Goal: Transaction & Acquisition: Purchase product/service

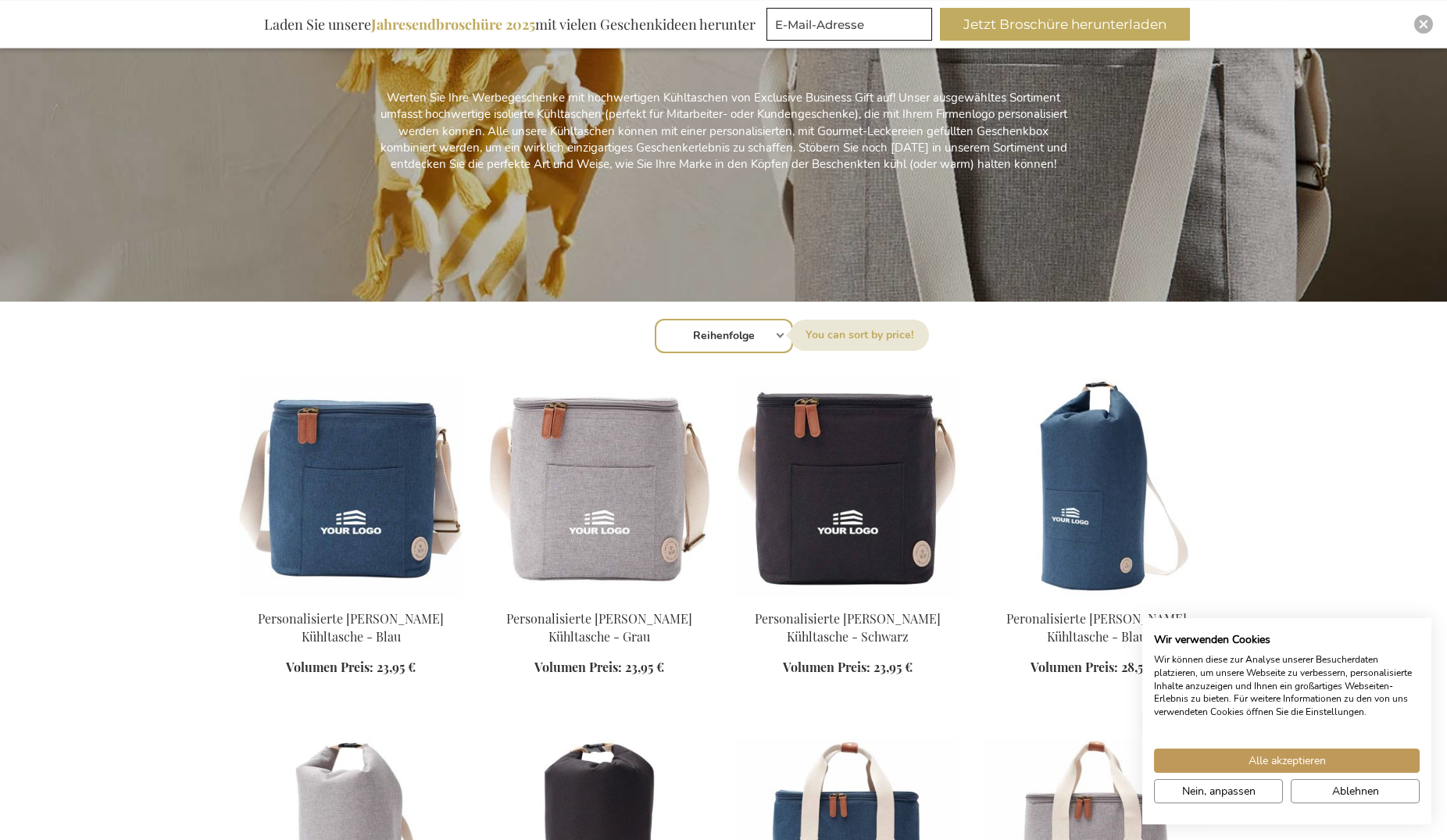
scroll to position [319, 0]
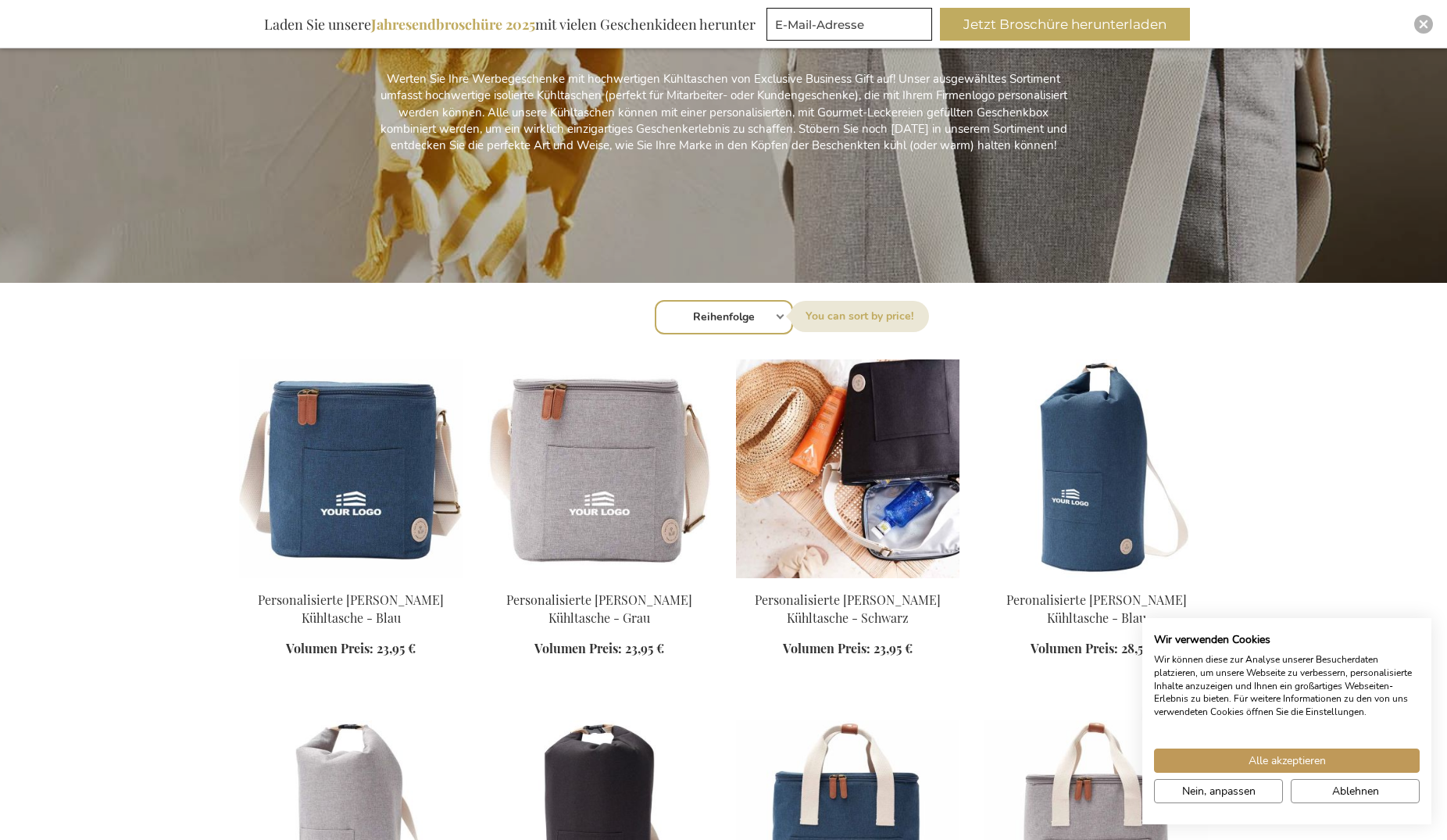
click at [824, 468] on img at bounding box center [847, 468] width 224 height 219
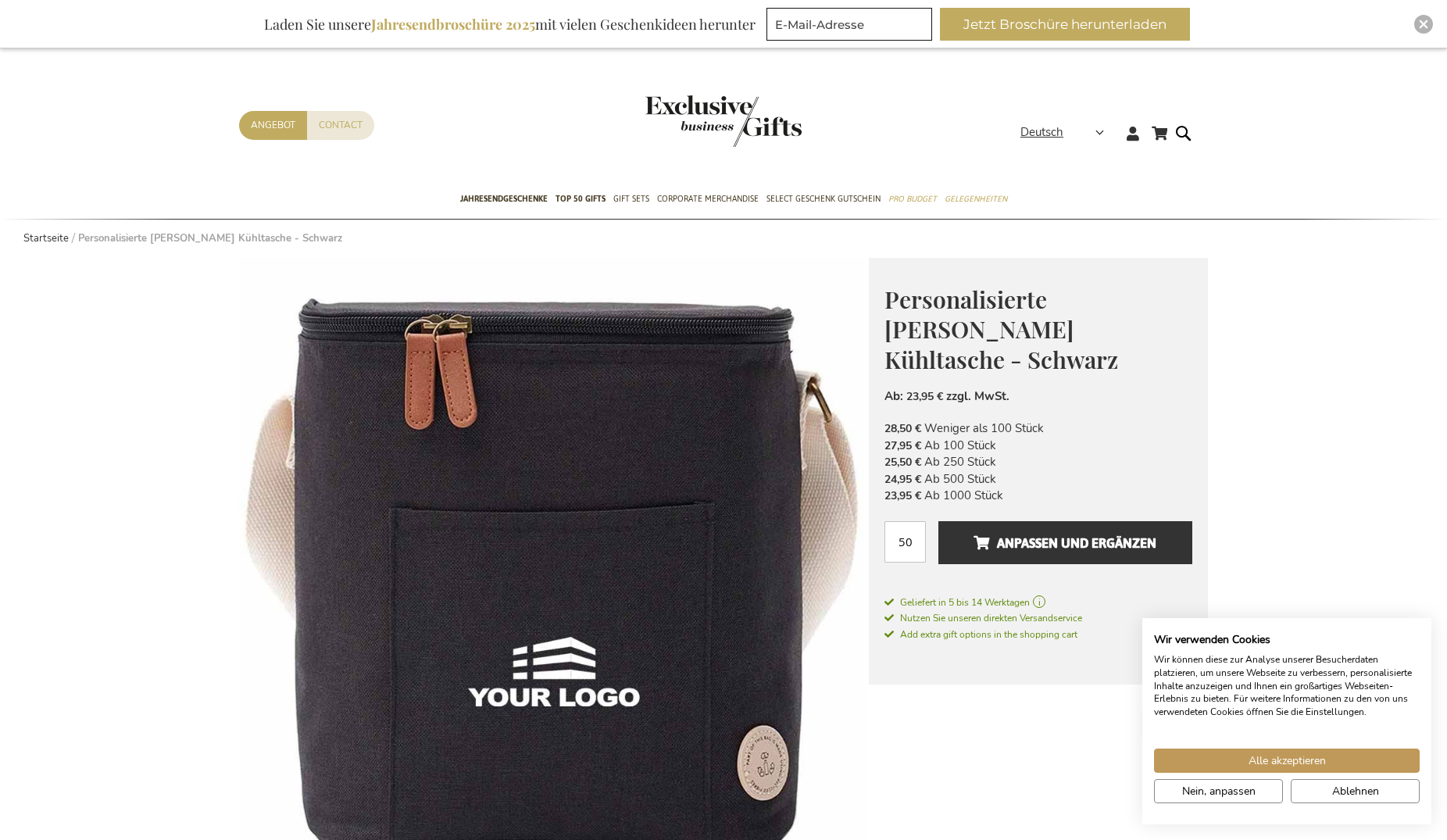
type input "0"
type input "1"
click at [939, 521] on button "Anpassen und ergänzen" at bounding box center [1065, 542] width 254 height 43
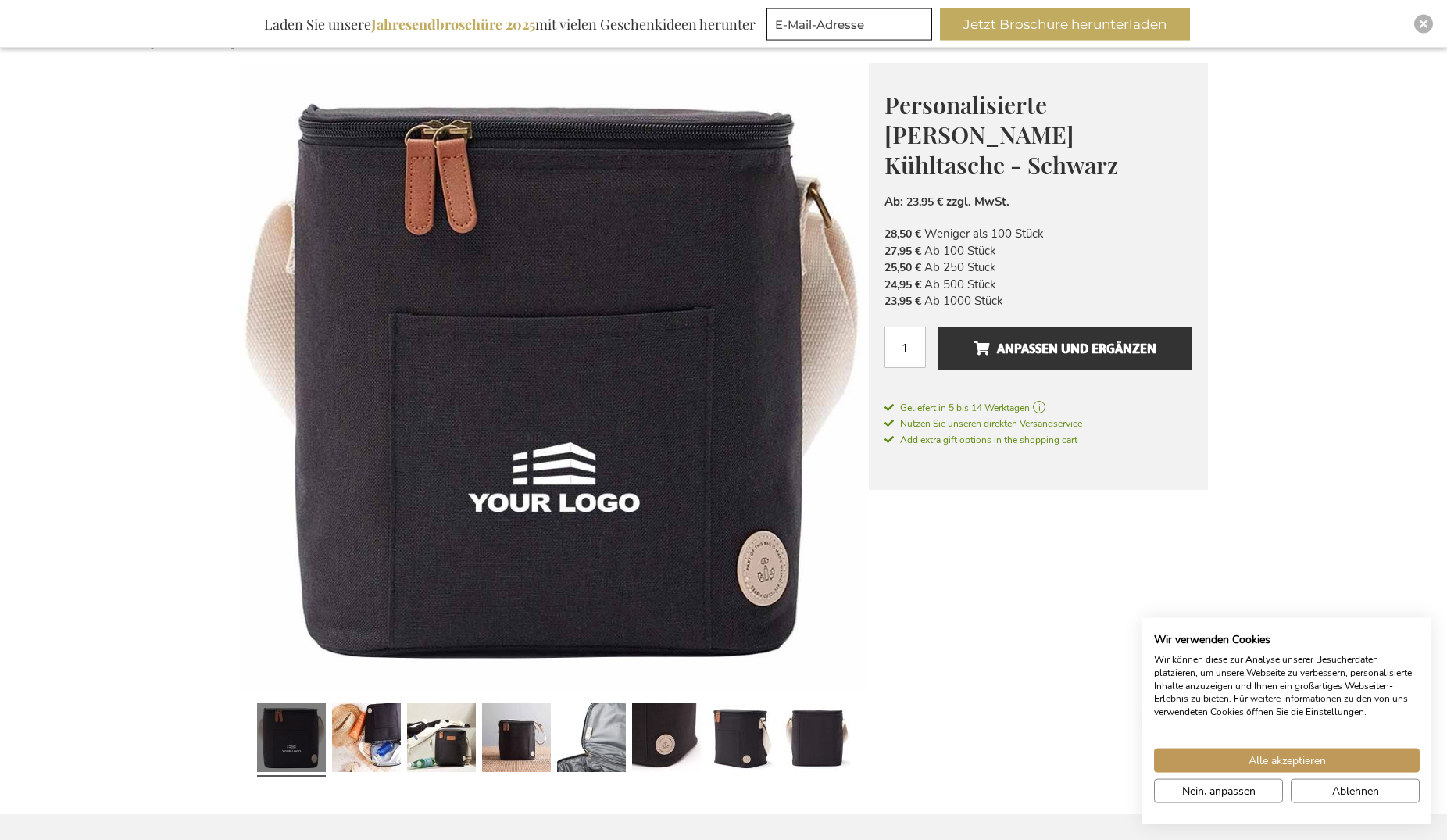
scroll to position [159, 0]
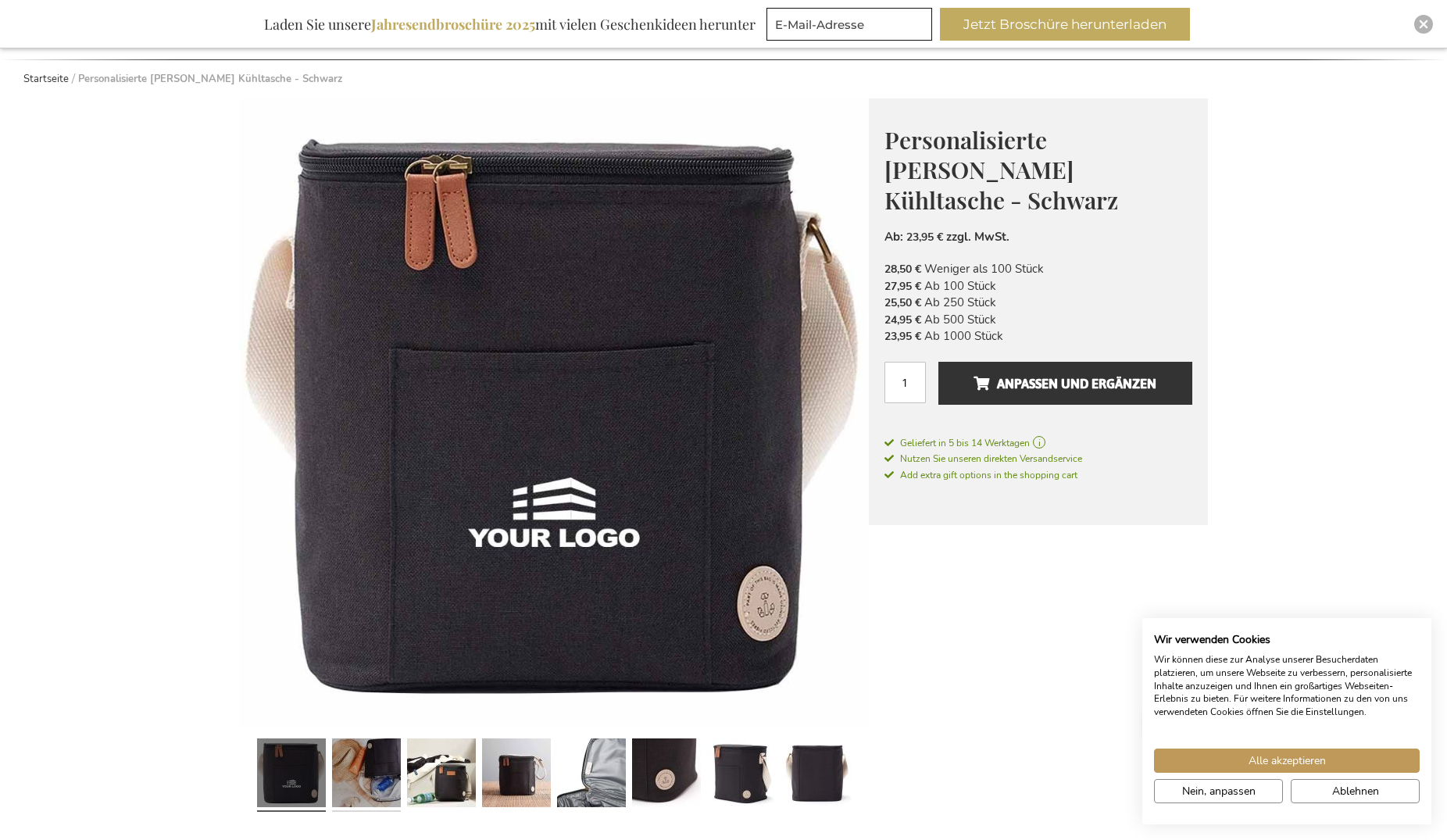
click at [359, 770] on link at bounding box center [366, 774] width 69 height 85
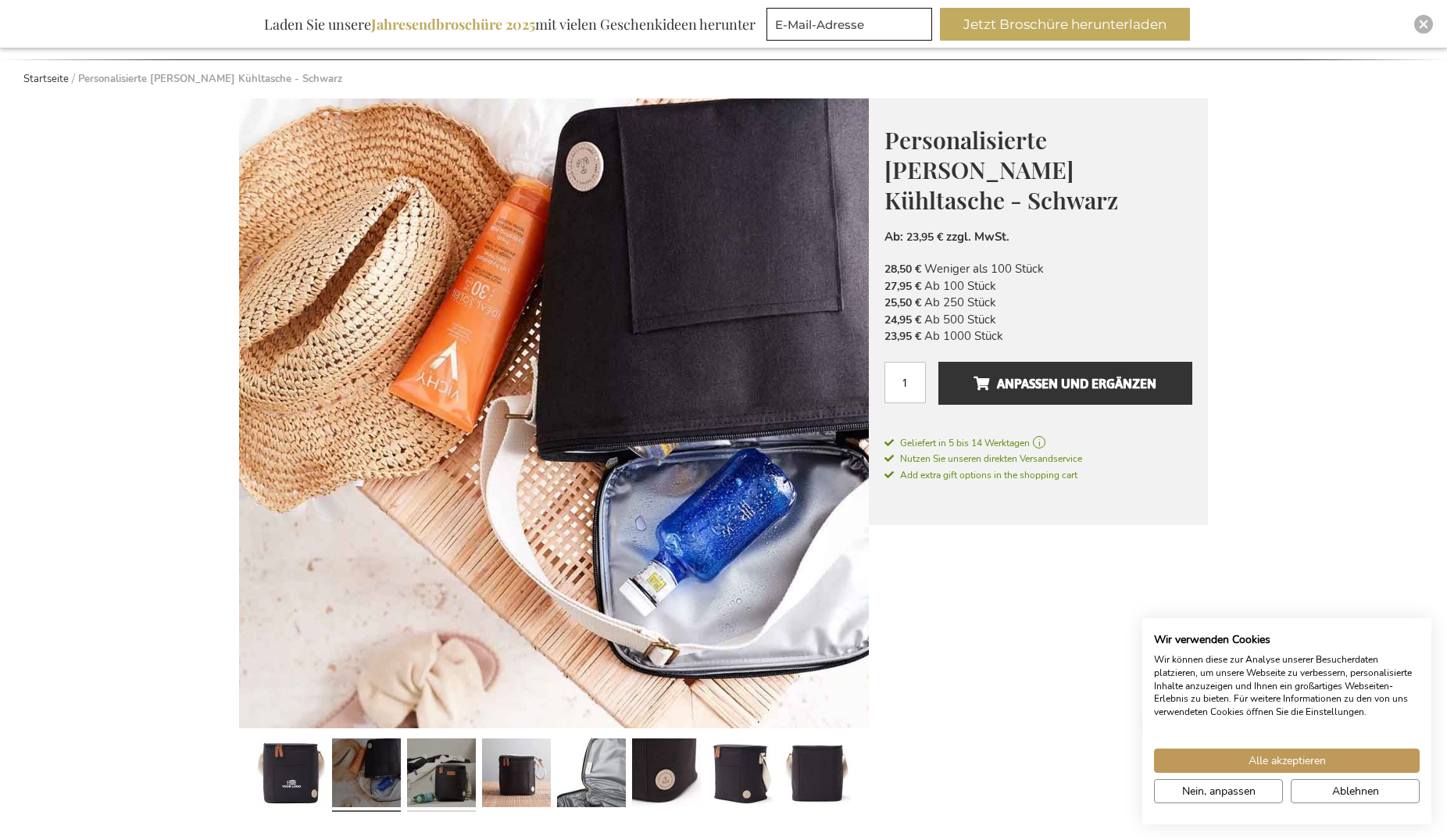
click at [427, 766] on link at bounding box center [441, 774] width 69 height 85
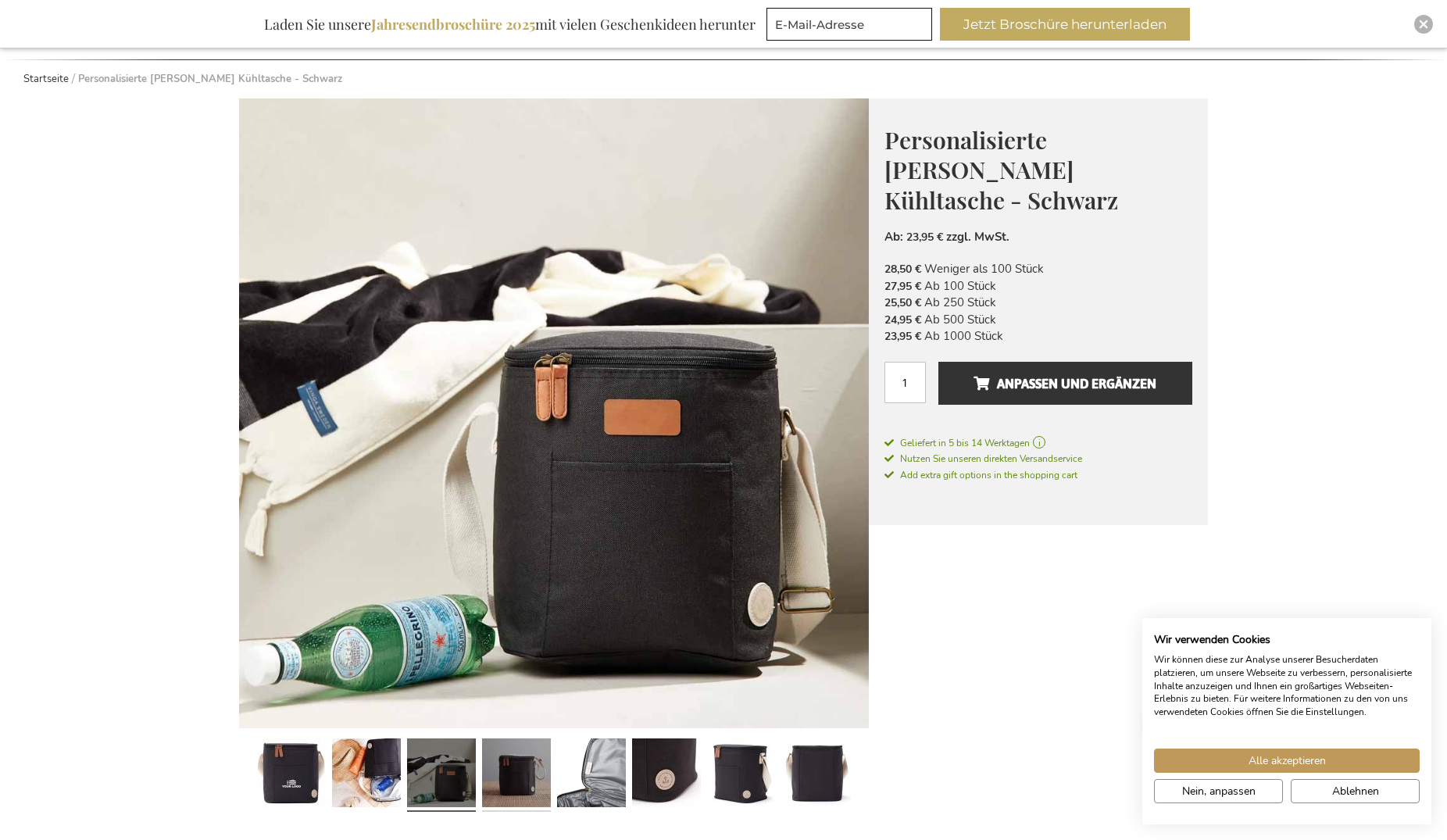
click at [513, 765] on link at bounding box center [516, 774] width 69 height 85
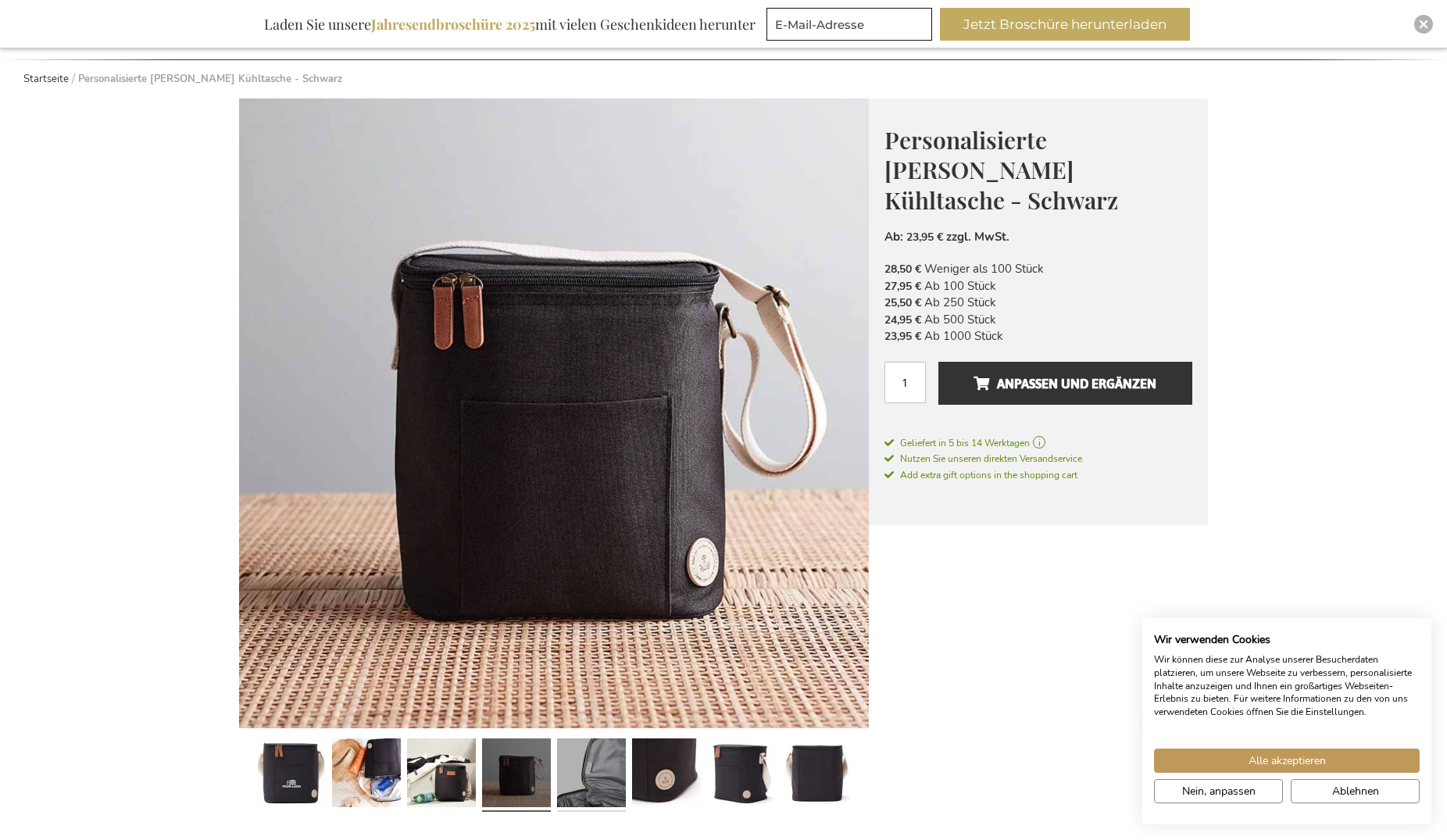
click at [595, 763] on link at bounding box center [591, 774] width 69 height 85
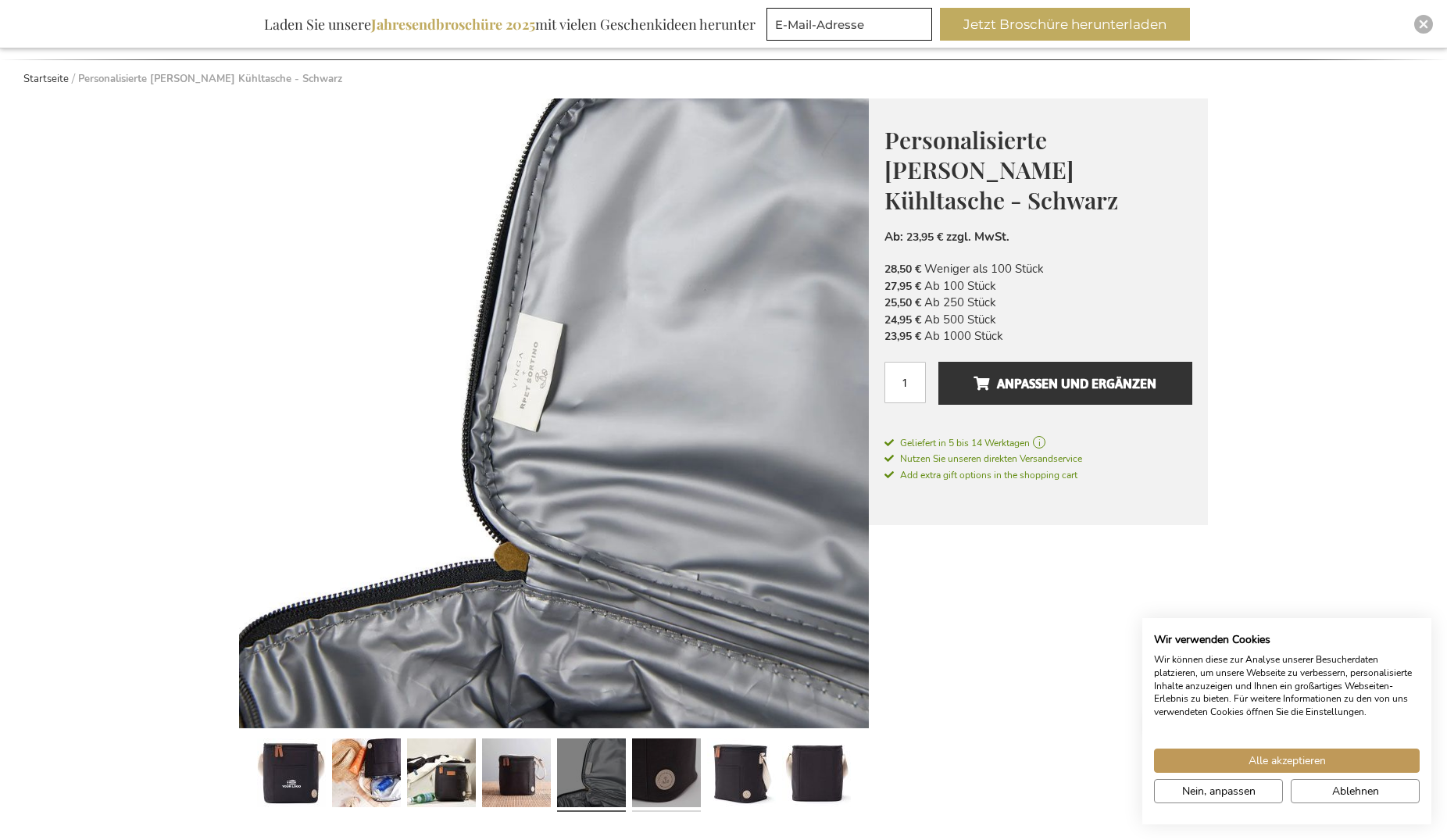
click at [655, 764] on link at bounding box center [666, 774] width 69 height 85
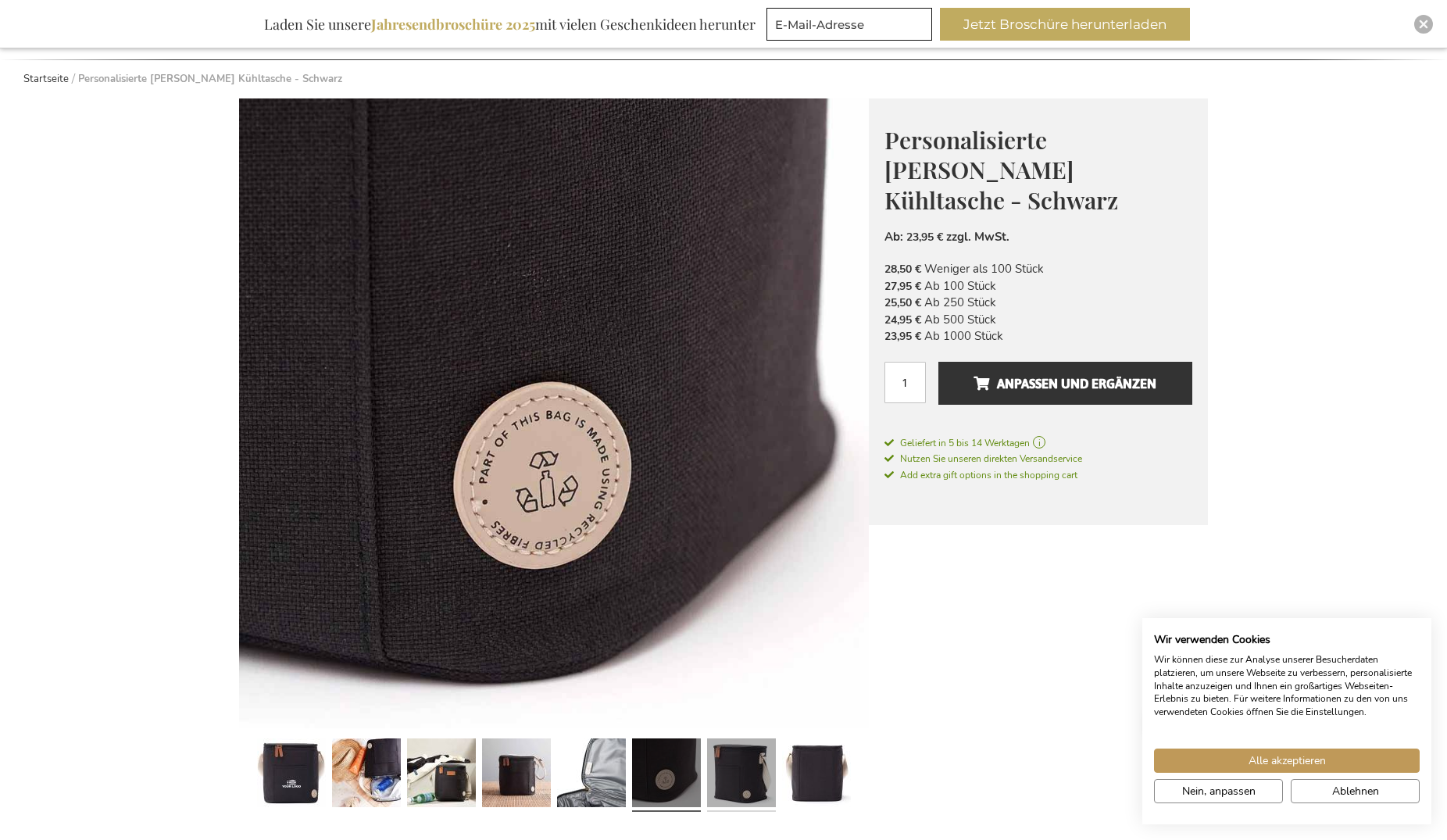
click at [730, 769] on link at bounding box center [741, 774] width 69 height 85
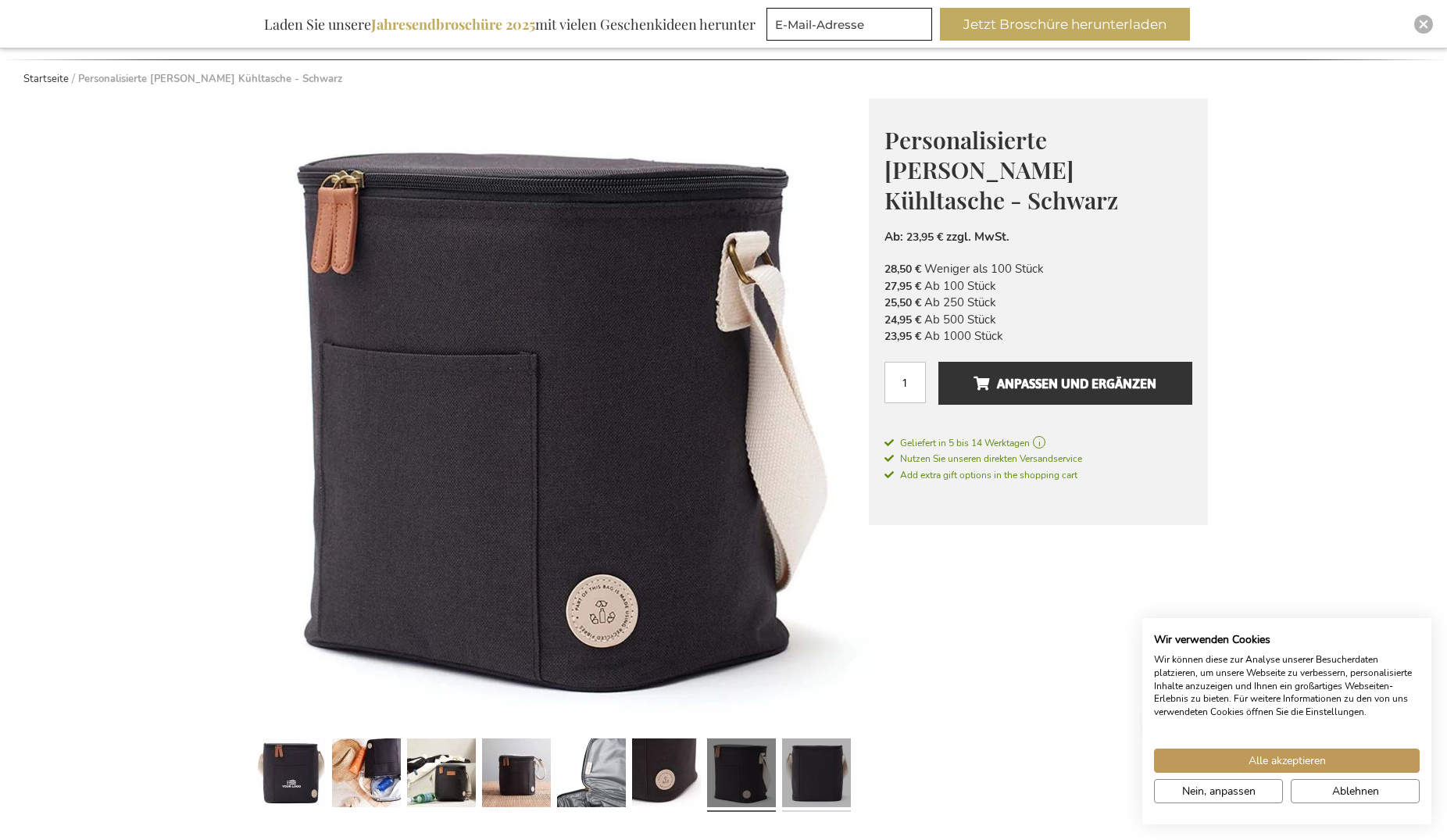
click at [819, 767] on link at bounding box center [815, 774] width 69 height 85
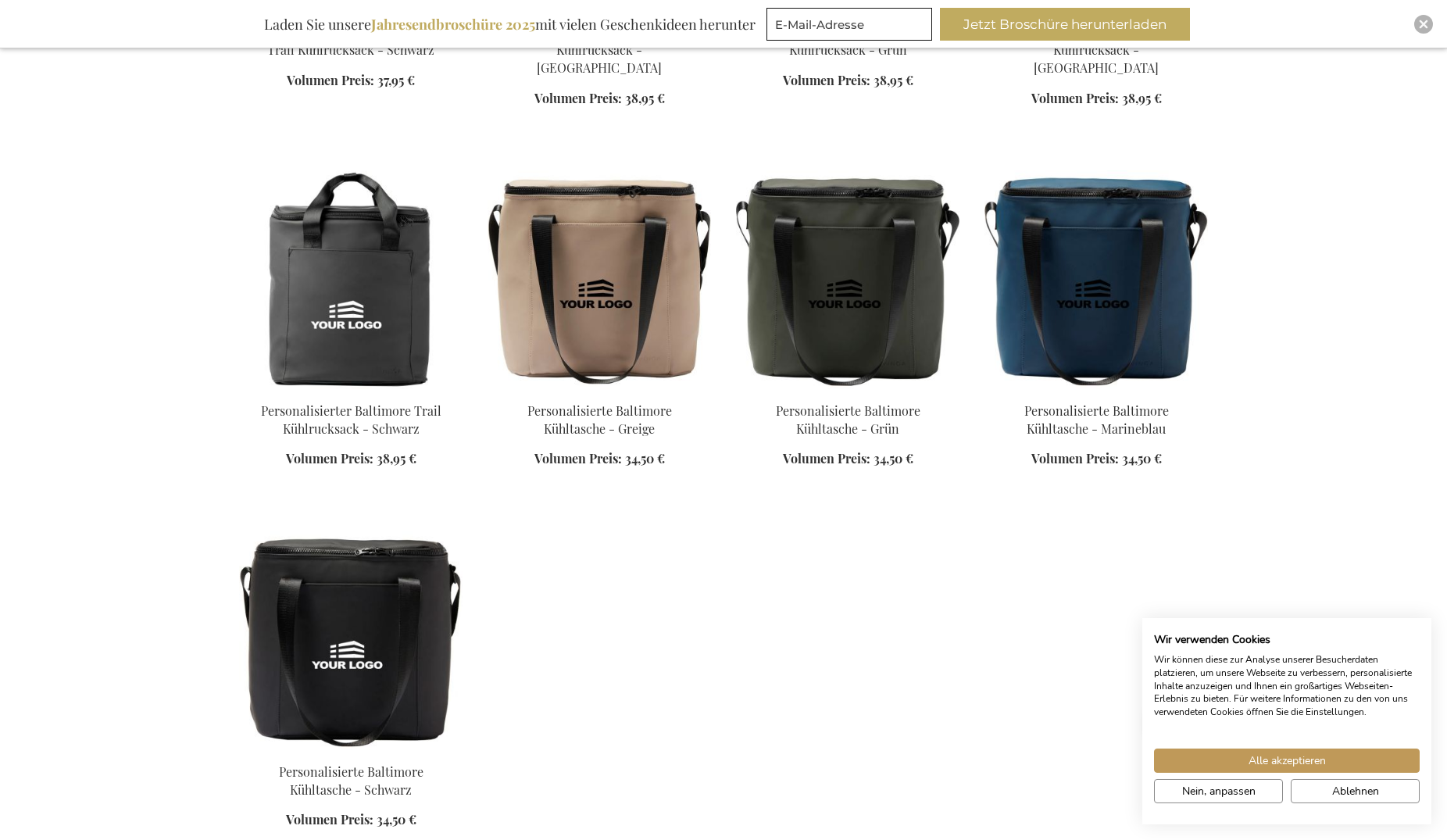
scroll to position [1634, 0]
